Goal: Transaction & Acquisition: Purchase product/service

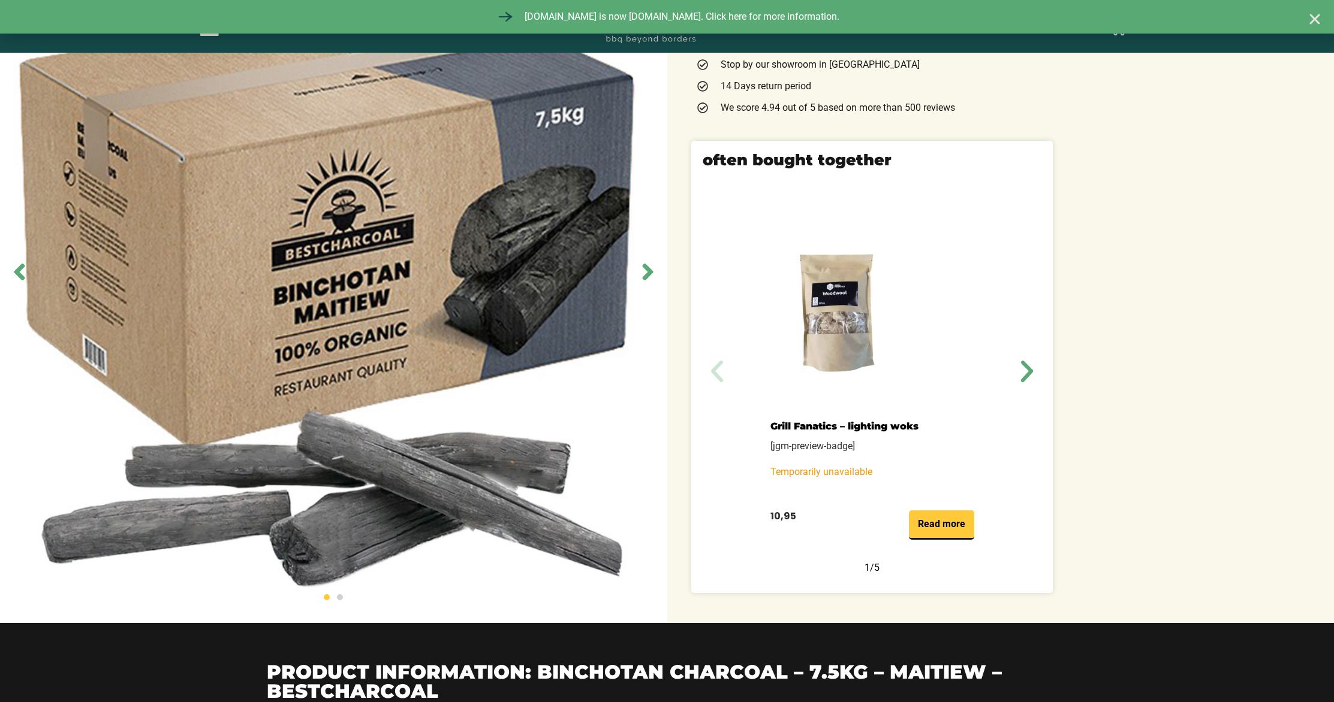
scroll to position [367, 0]
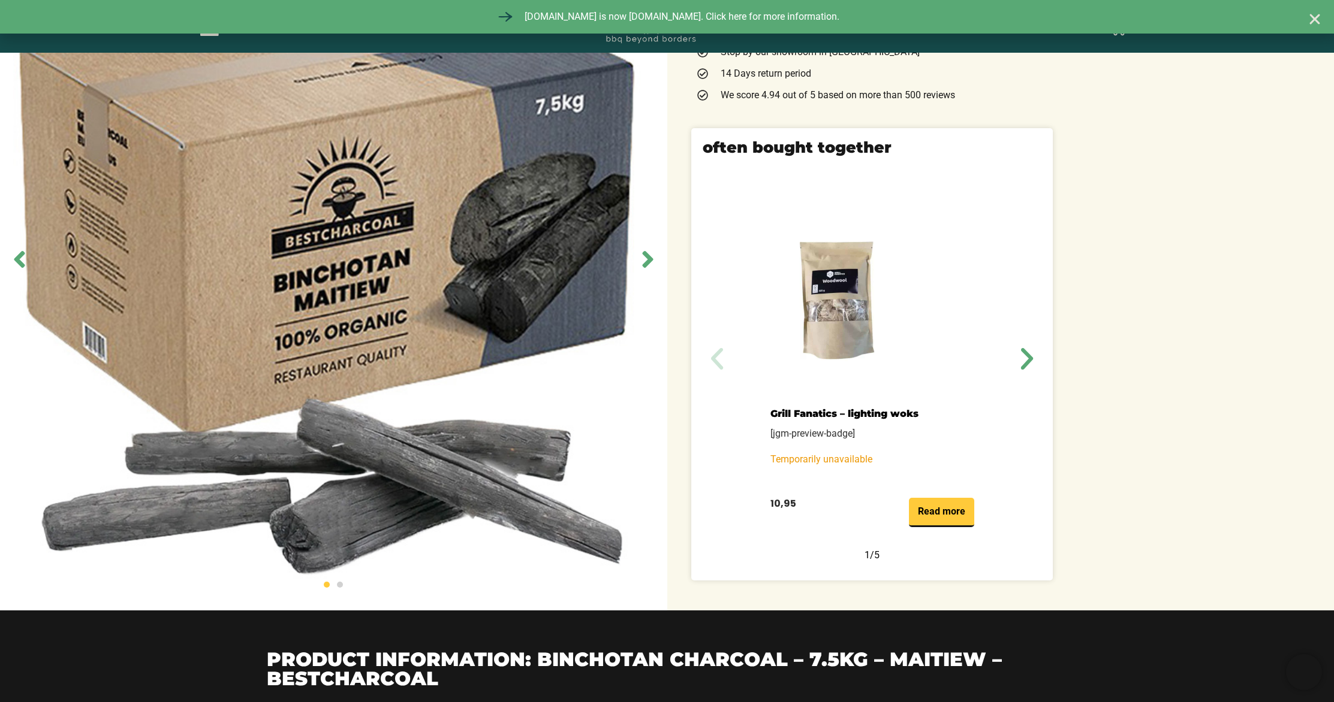
click at [638, 278] on img at bounding box center [333, 259] width 667 height 702
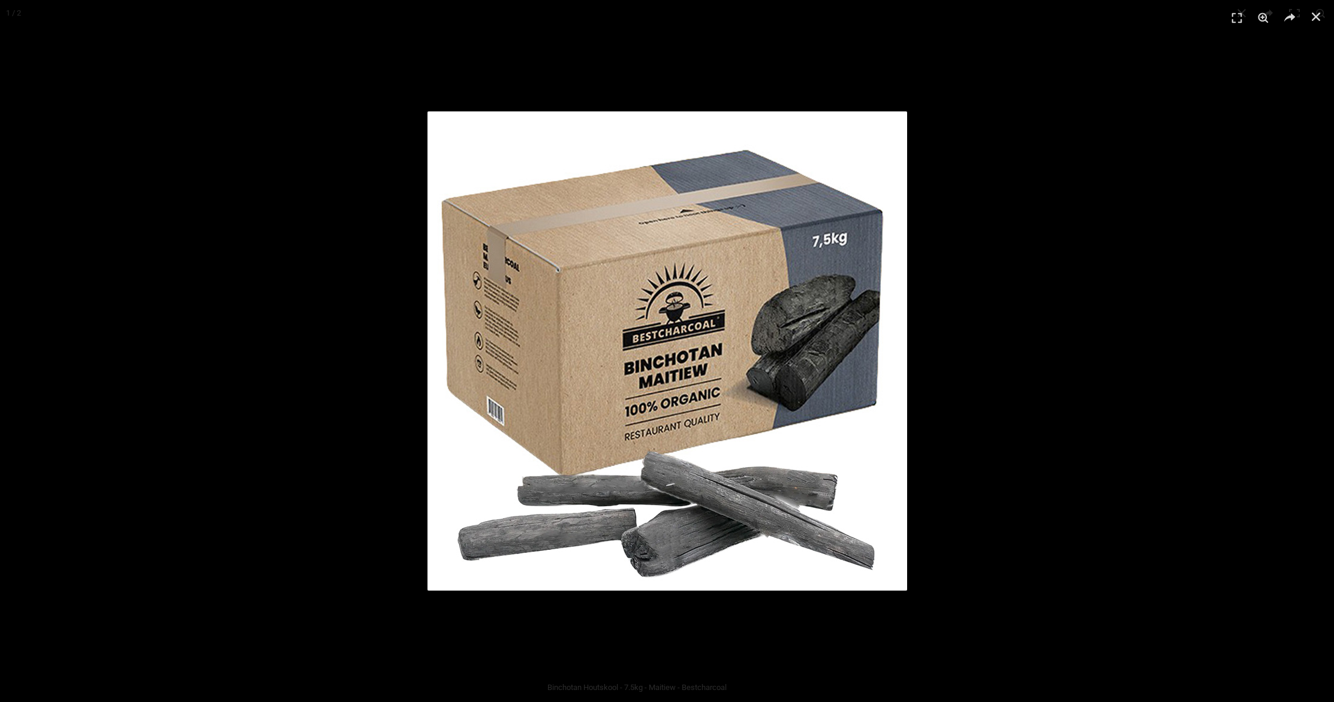
click at [1201, 296] on div "1 / 1" at bounding box center [667, 351] width 1250 height 619
click at [1123, 296] on div at bounding box center [919, 370] width 984 height 518
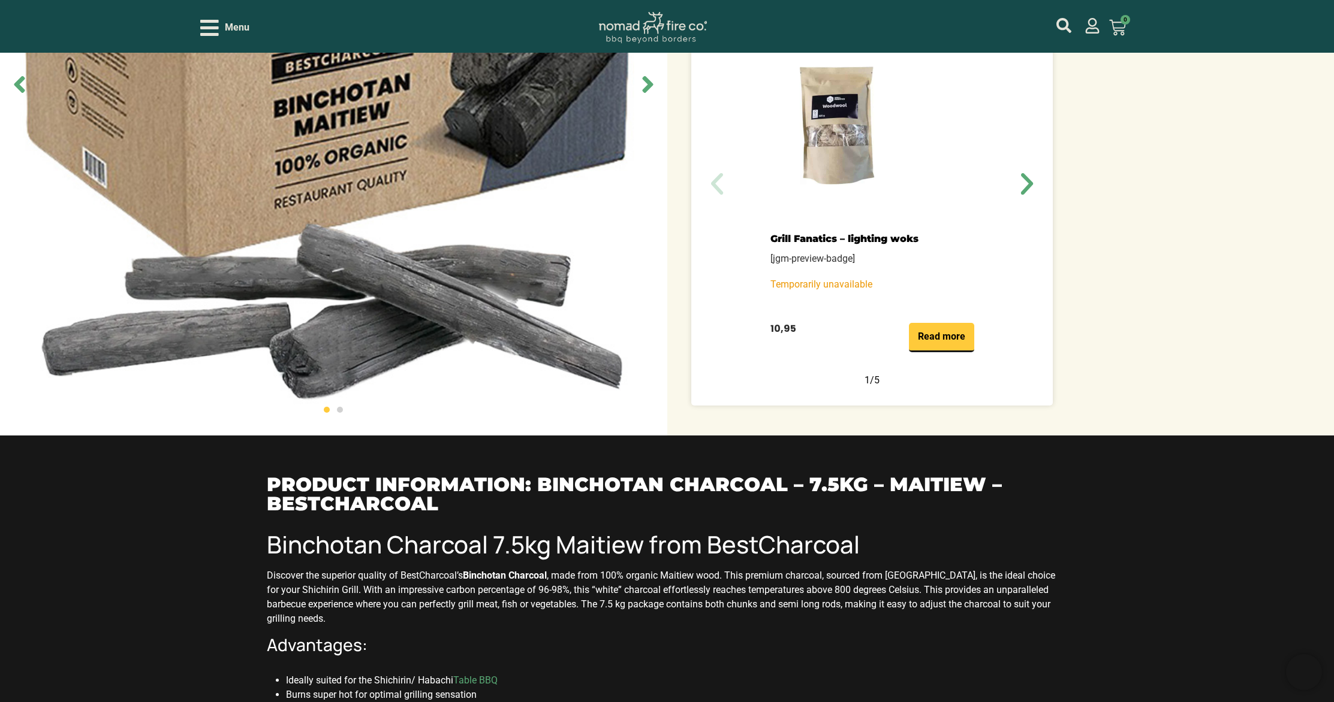
scroll to position [477, 0]
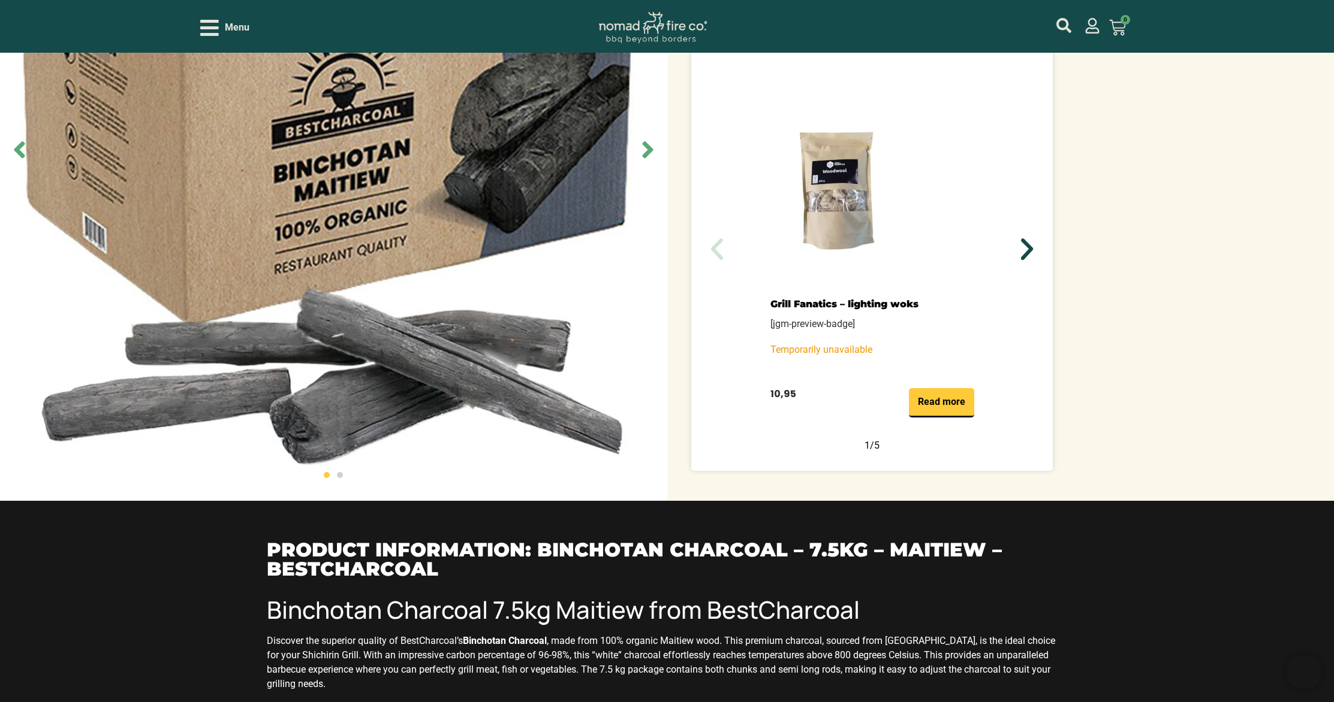
click at [1018, 245] on icon "Next slide" at bounding box center [1026, 249] width 29 height 29
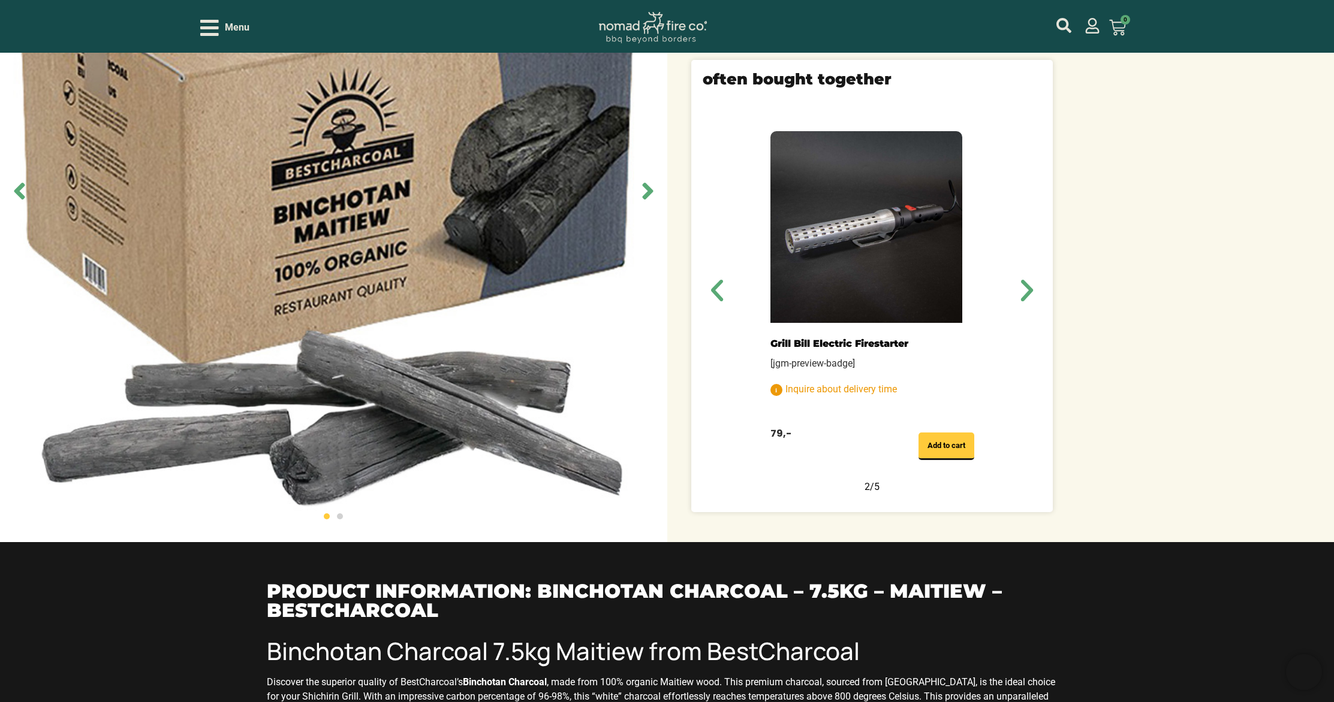
scroll to position [255, 0]
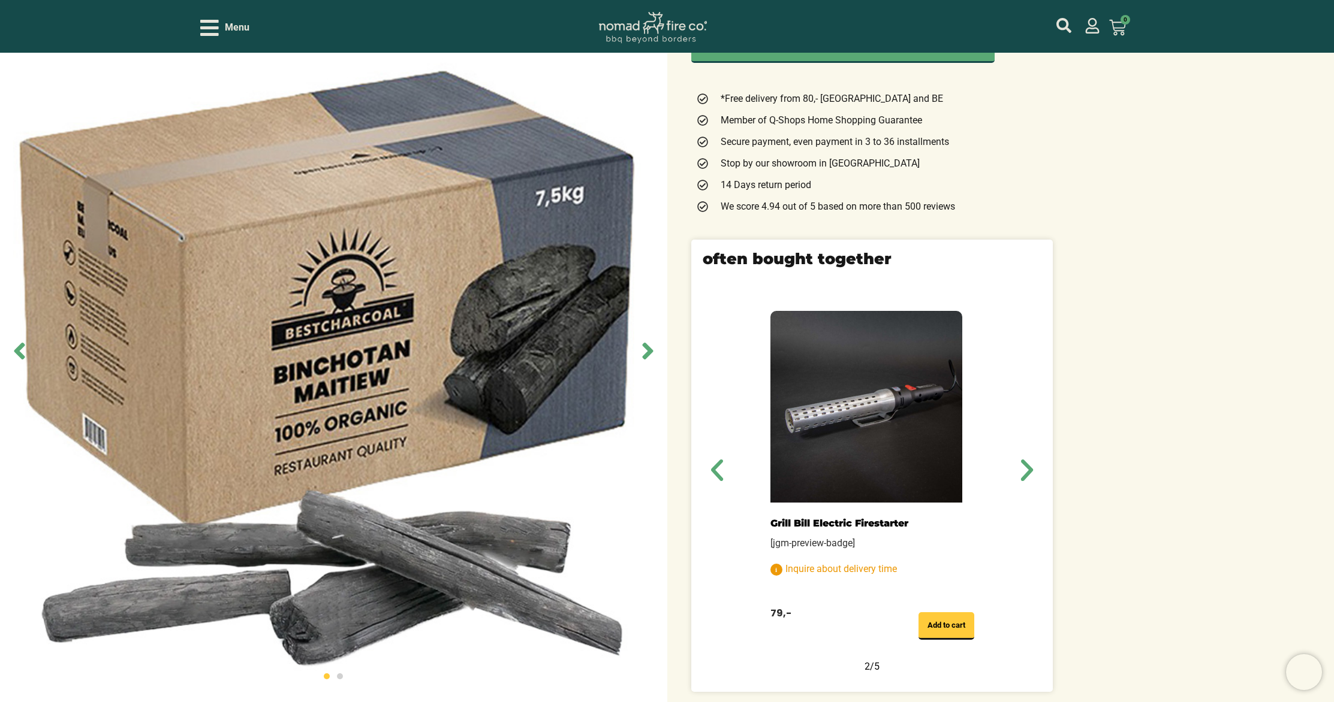
click at [1025, 503] on div "Grill Bill Electric Firestarter [jgm-preview-badge] Inquire about delivery time…" at bounding box center [871, 475] width 329 height 367
click at [1020, 477] on icon "Next slide" at bounding box center [1026, 470] width 29 height 29
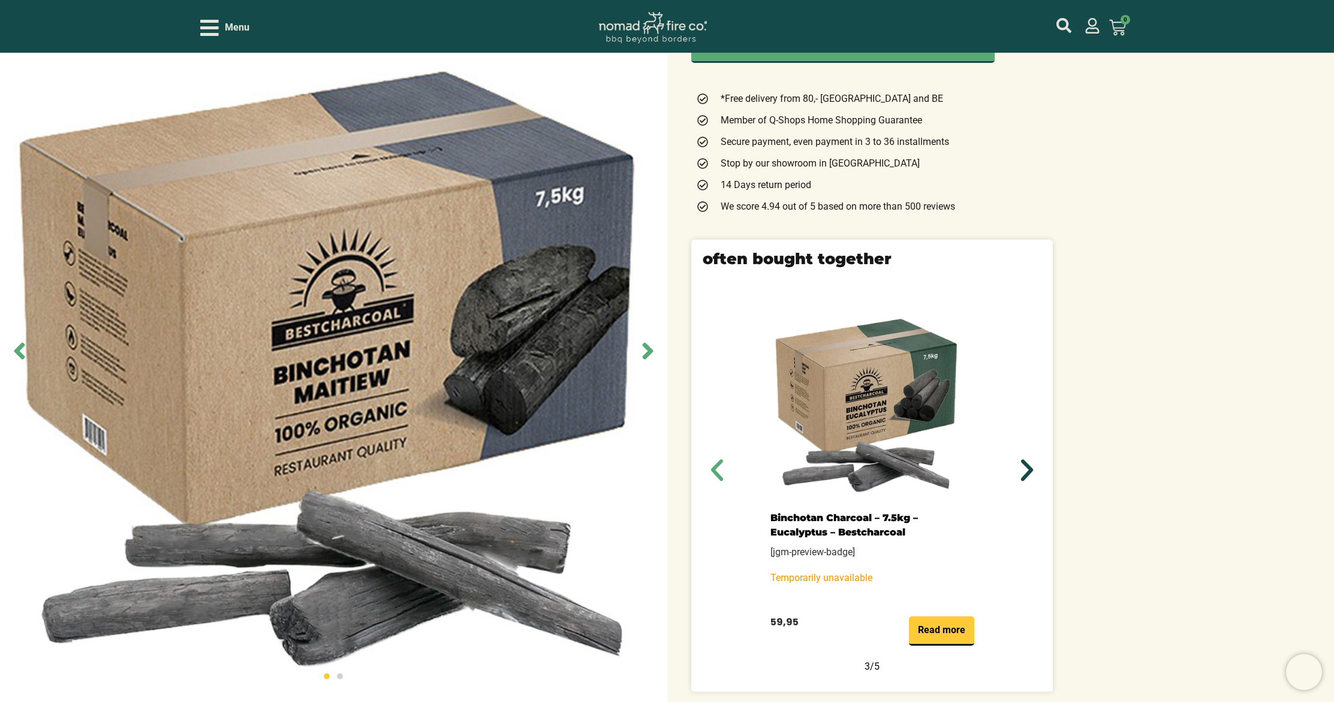
click at [1020, 477] on icon "Next slide" at bounding box center [1026, 470] width 29 height 29
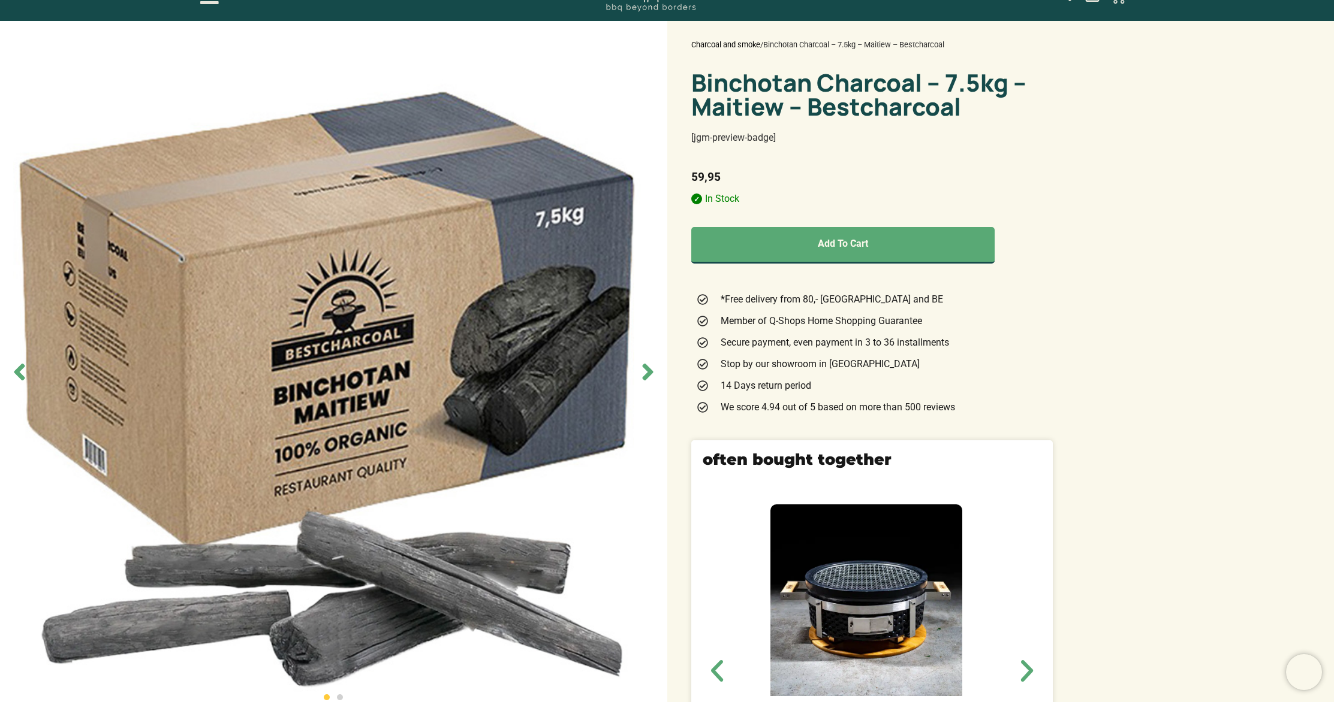
scroll to position [0, 0]
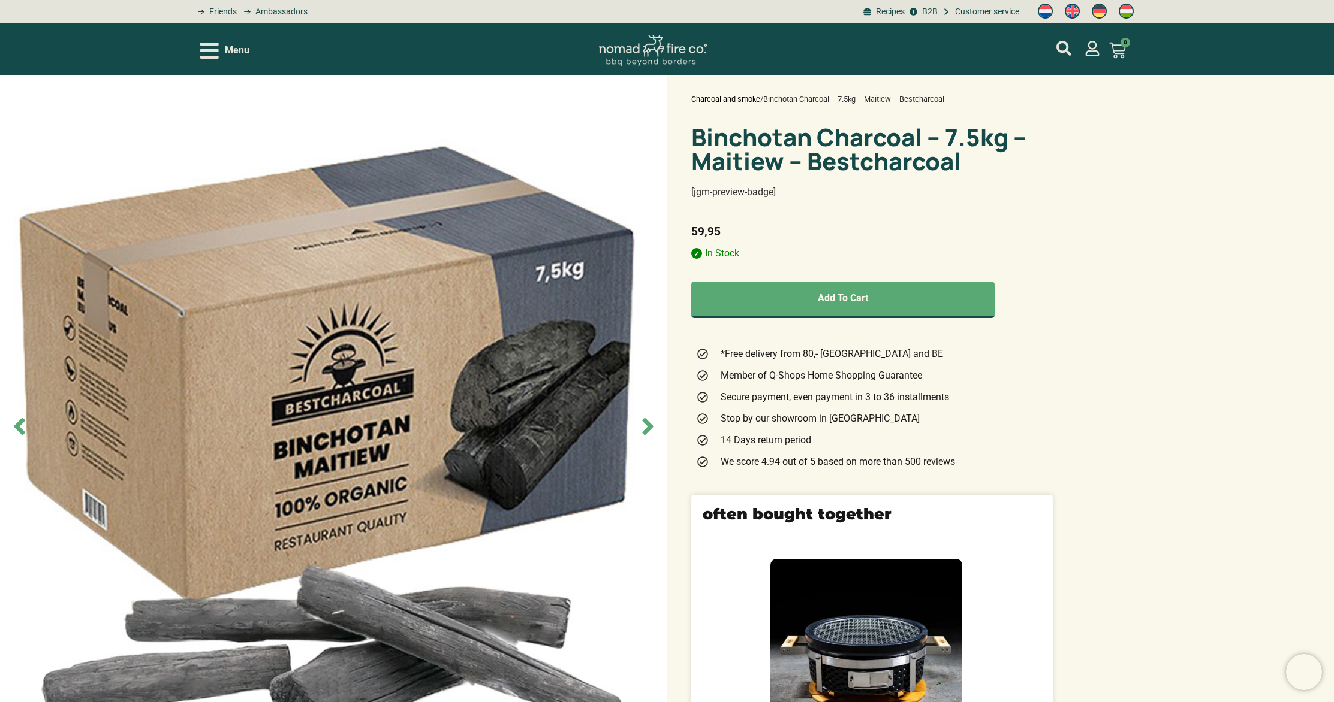
click at [629, 37] on img at bounding box center [653, 51] width 108 height 32
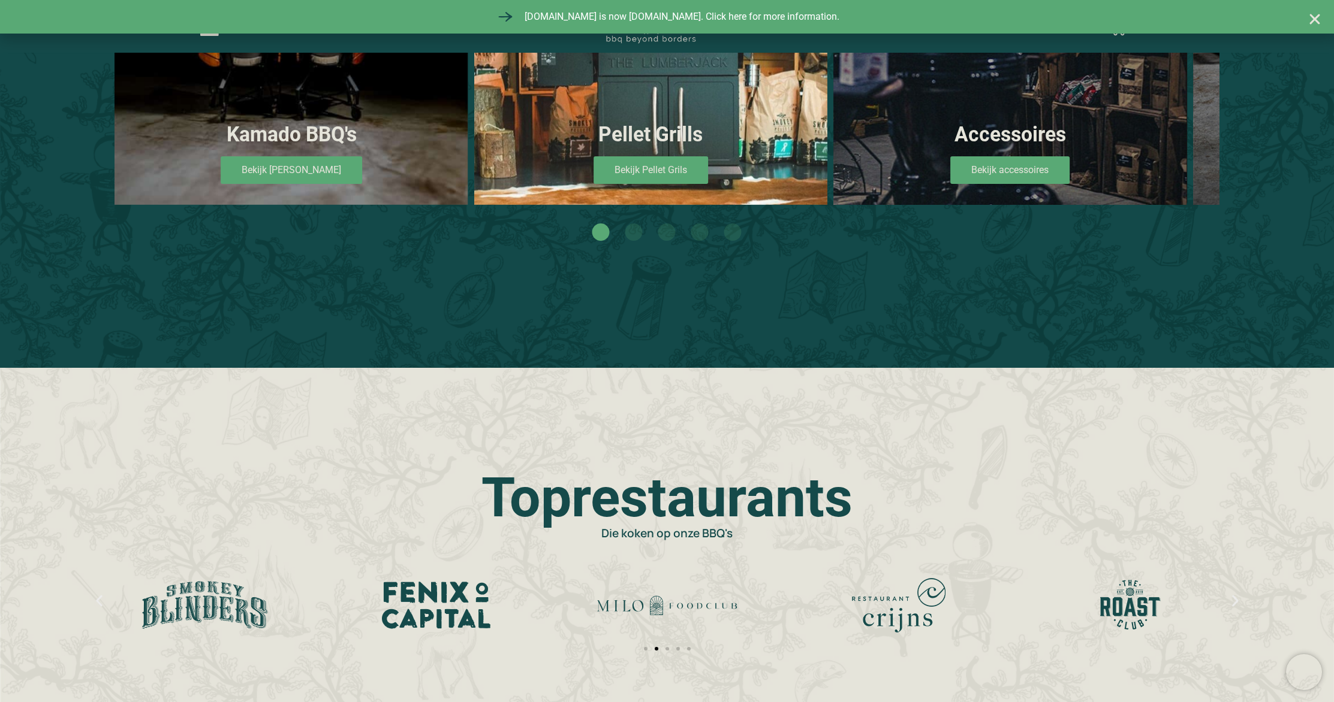
scroll to position [1295, 0]
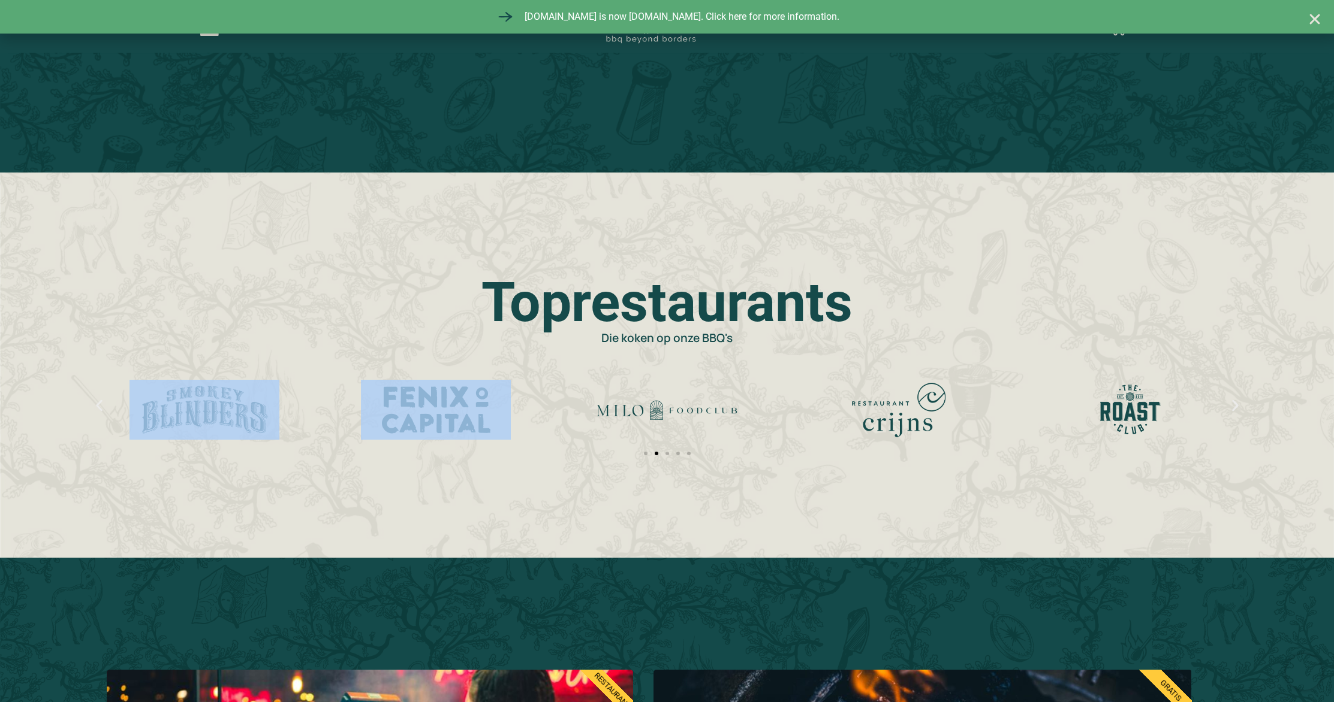
drag, startPoint x: 621, startPoint y: 417, endPoint x: 381, endPoint y: 417, distance: 239.8
click at [438, 417] on div "Carrousel" at bounding box center [667, 415] width 1151 height 82
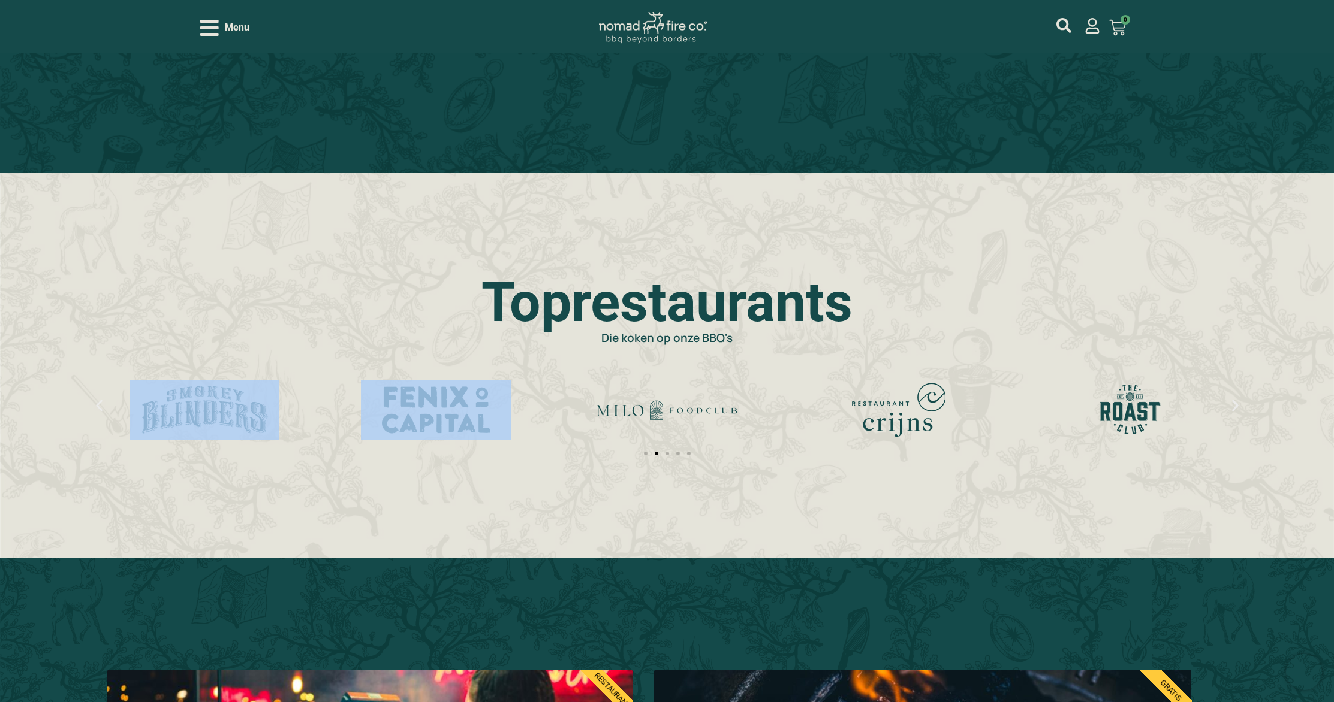
click at [928, 415] on img "5 / 5" at bounding box center [899, 410] width 150 height 60
click at [683, 412] on img "4 / 5" at bounding box center [667, 410] width 150 height 60
click at [679, 409] on img "4 / 5" at bounding box center [667, 410] width 150 height 60
click at [595, 426] on img "4 / 5" at bounding box center [667, 410] width 150 height 60
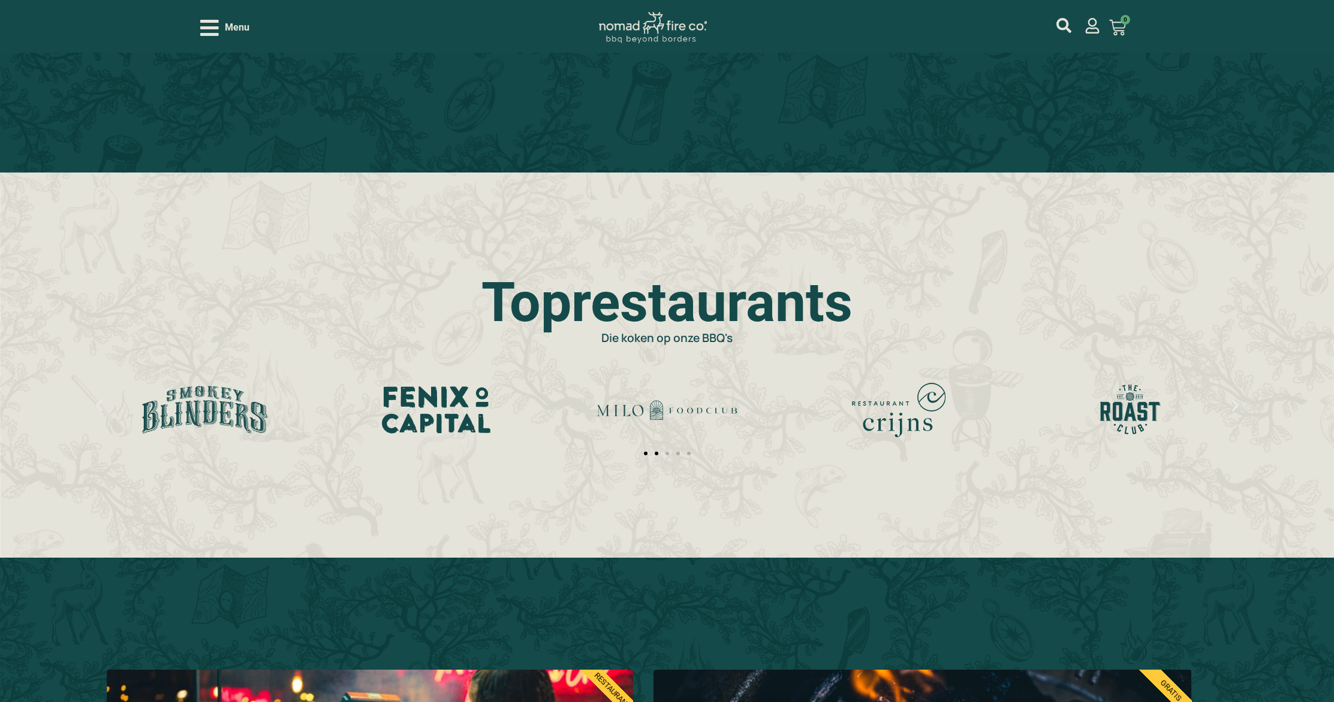
click at [645, 452] on div at bounding box center [667, 415] width 1151 height 82
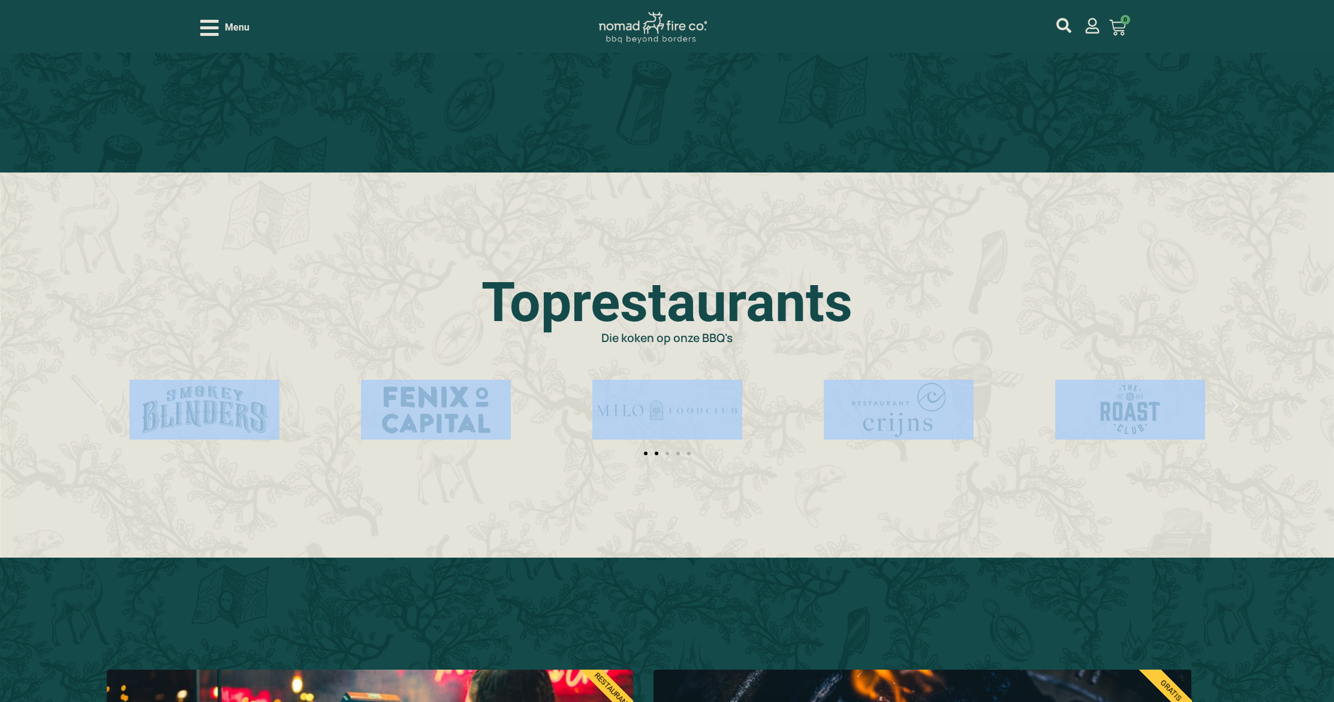
click at [645, 453] on span "Go to slide 1" at bounding box center [646, 454] width 4 height 4
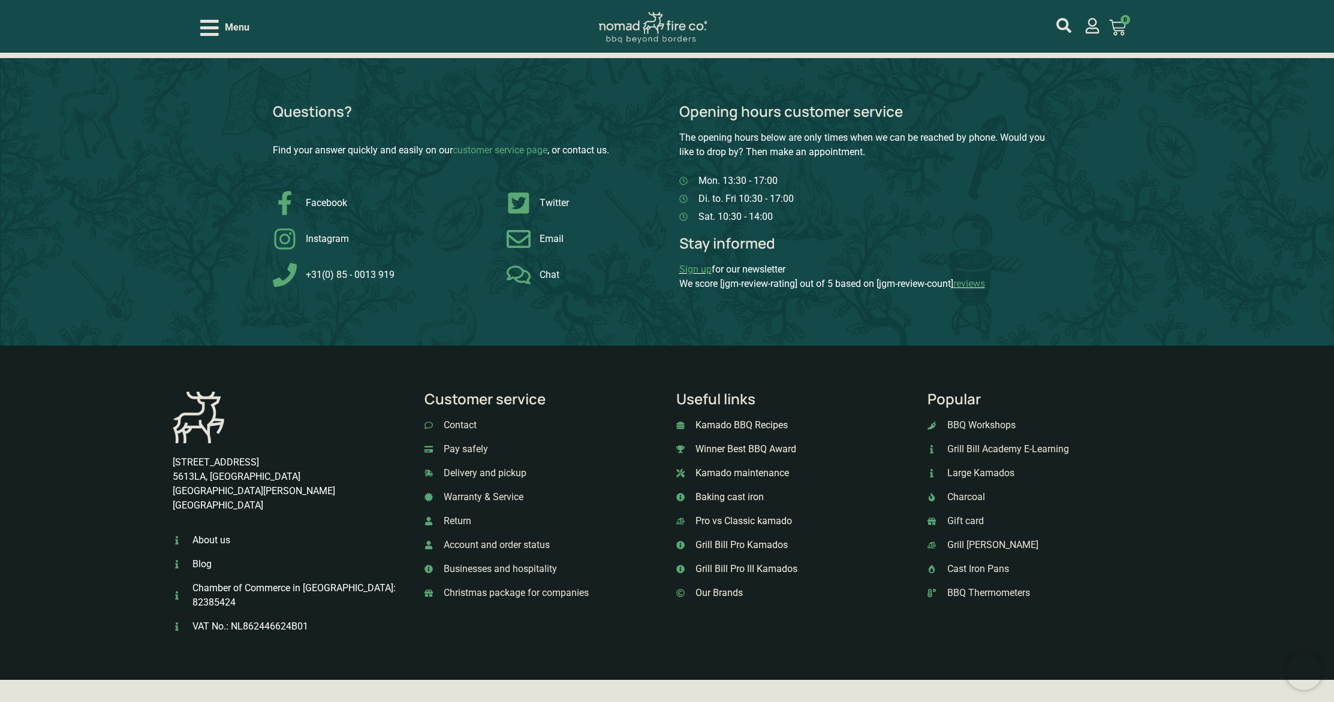
scroll to position [3144, 0]
